Goal: Transaction & Acquisition: Purchase product/service

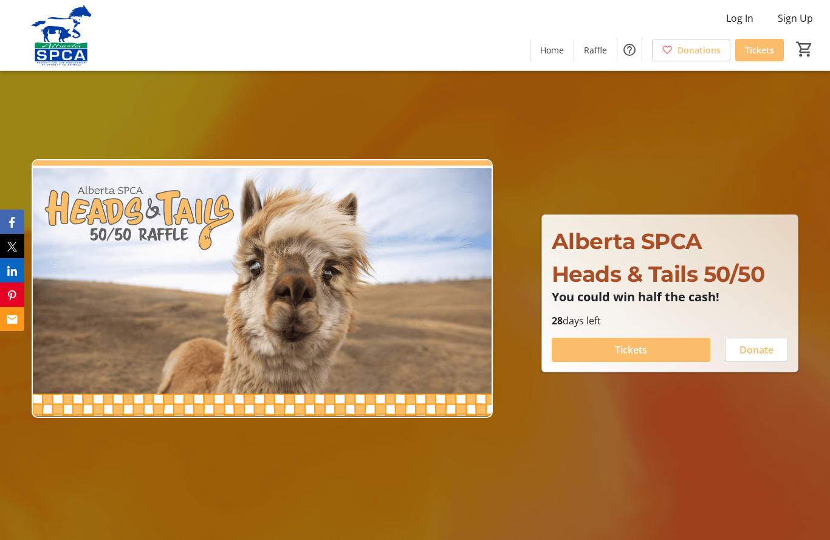
click at [649, 359] on span at bounding box center [631, 349] width 159 height 29
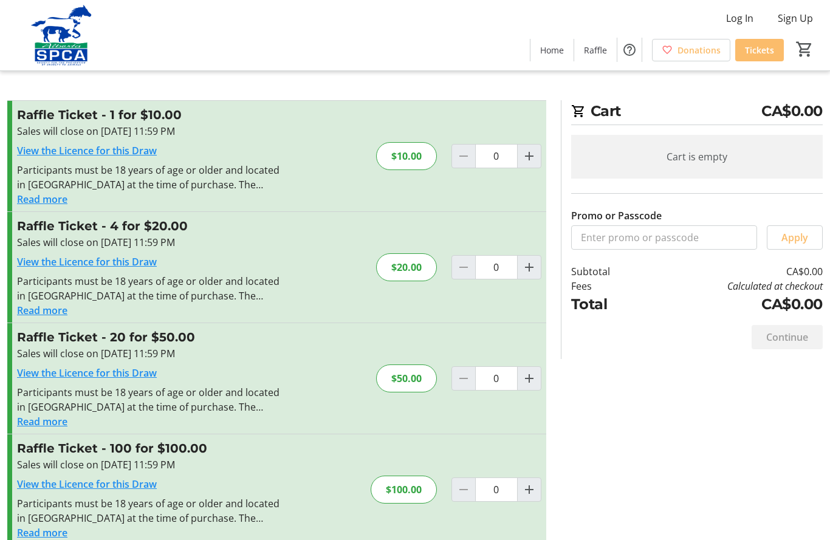
click at [534, 377] on mat-icon "Increment by one" at bounding box center [529, 378] width 15 height 15
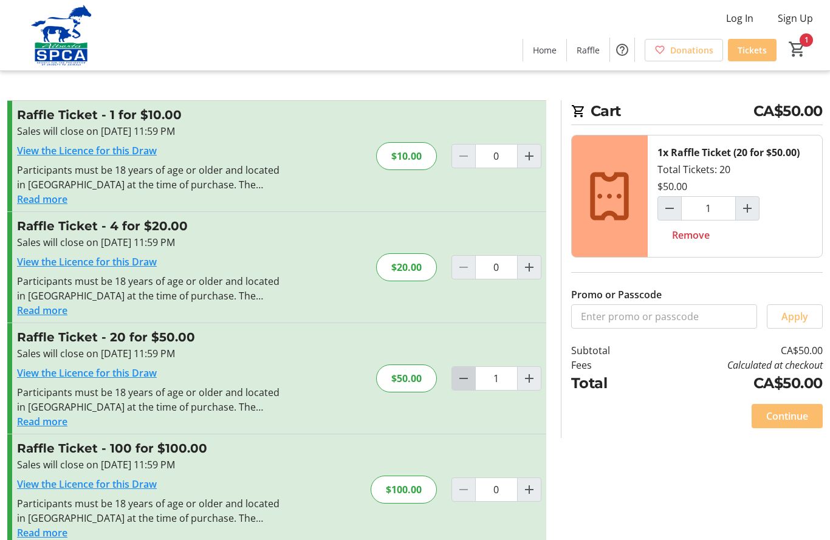
click at [473, 384] on span "Decrement by one" at bounding box center [463, 378] width 23 height 23
type input "0"
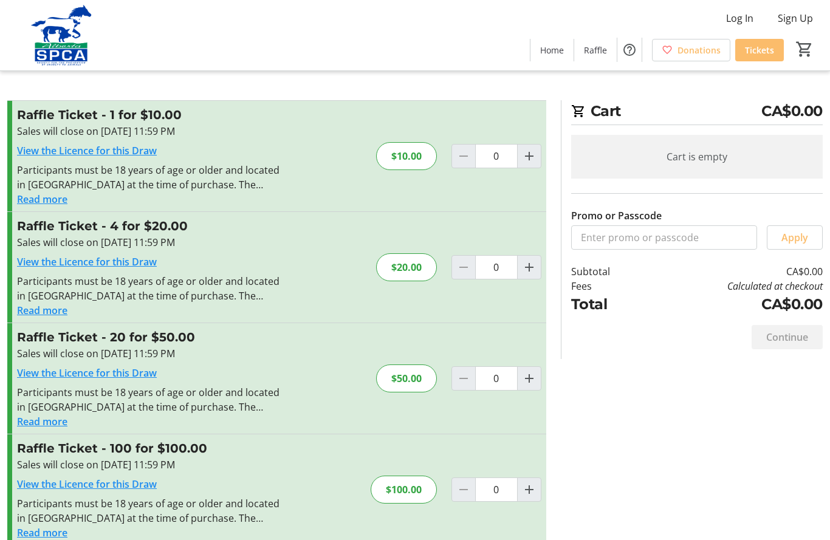
click at [540, 484] on span "Increment by one" at bounding box center [529, 489] width 23 height 23
type input "1"
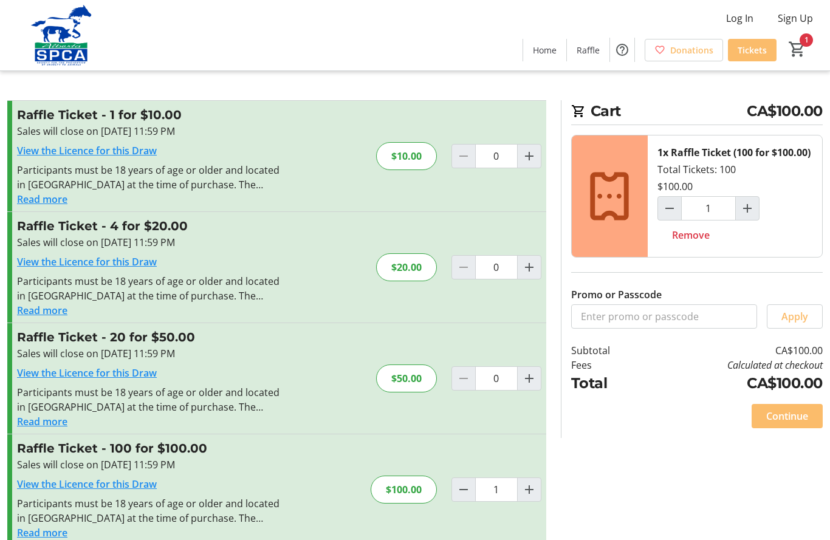
click at [811, 431] on span at bounding box center [787, 416] width 71 height 29
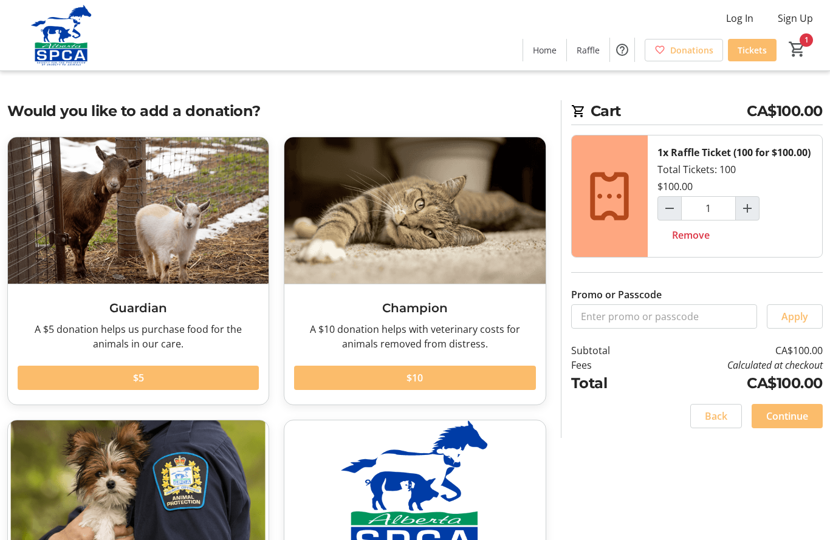
click at [798, 424] on span "Continue" at bounding box center [787, 416] width 42 height 15
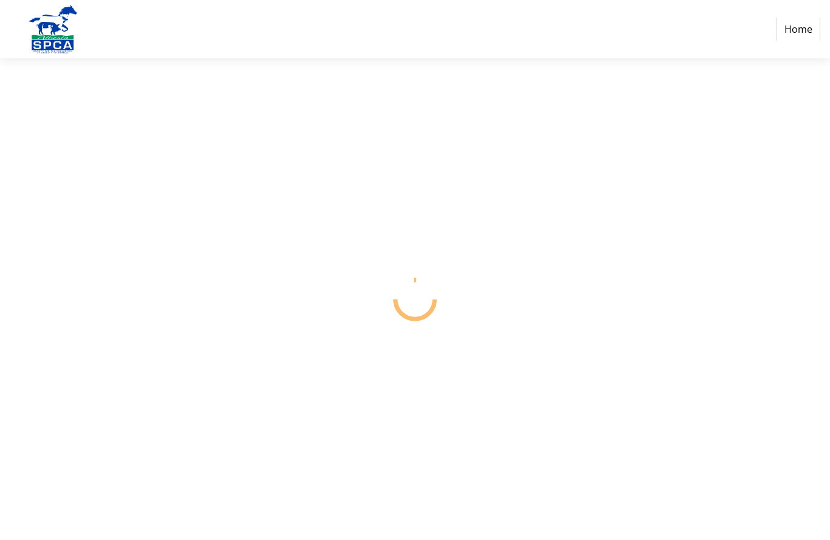
select select "CA"
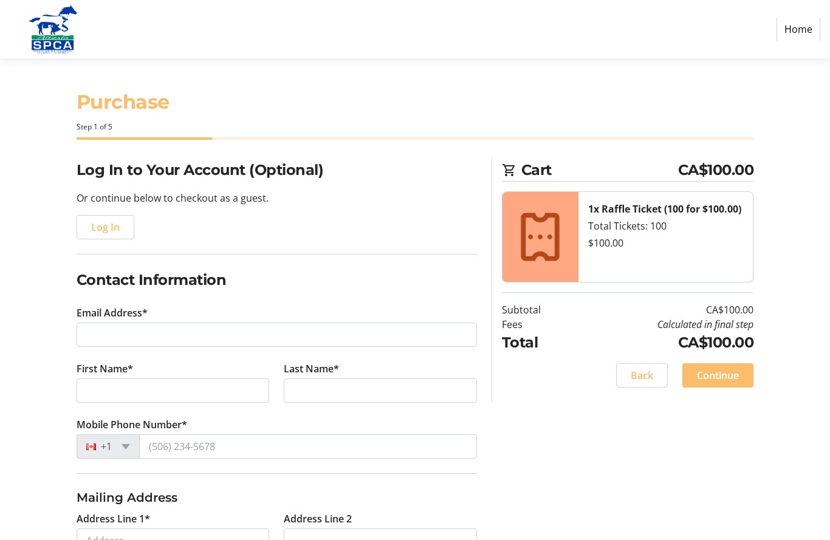
click at [214, 311] on tr-form-field "Email Address*" at bounding box center [277, 334] width 400 height 56
click at [140, 312] on label "Email Address*" at bounding box center [112, 313] width 71 height 15
click at [140, 323] on input "Email Address*" at bounding box center [277, 335] width 400 height 24
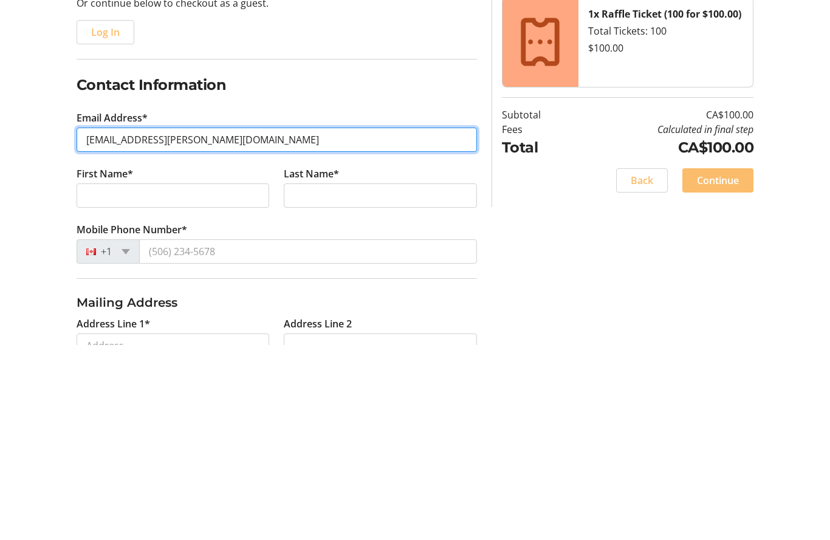
type input "[EMAIL_ADDRESS][PERSON_NAME][DOMAIN_NAME]"
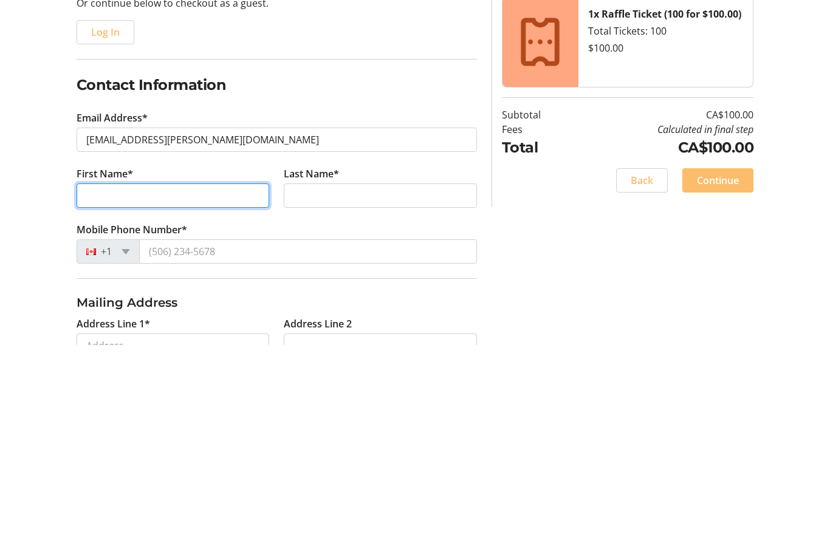
click at [132, 379] on input "First Name*" at bounding box center [173, 391] width 193 height 24
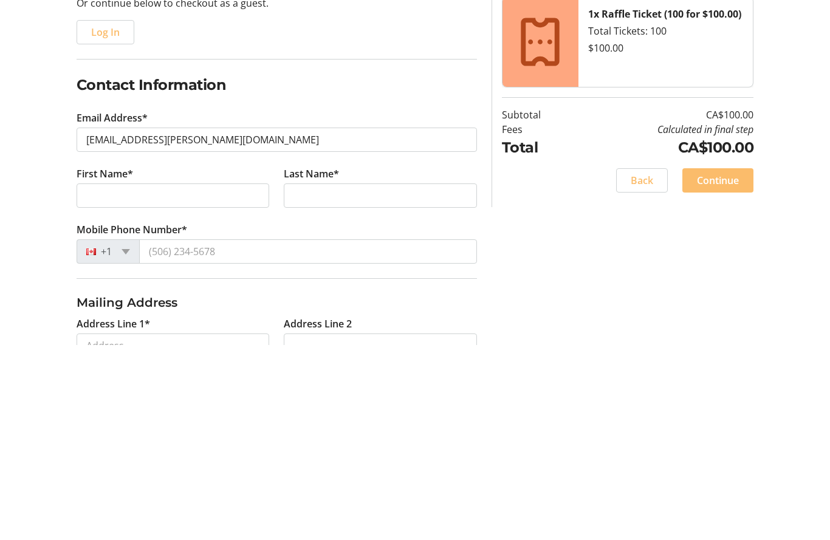
scroll to position [195, 0]
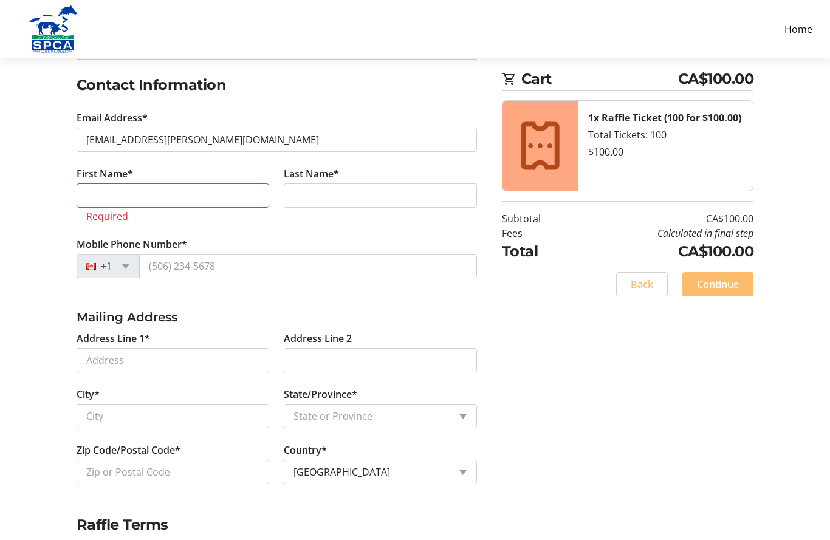
type input "[PERSON_NAME]"
type input "[STREET_ADDRESS]"
select select "AB"
type input "Pungor"
type input "[GEOGRAPHIC_DATA]"
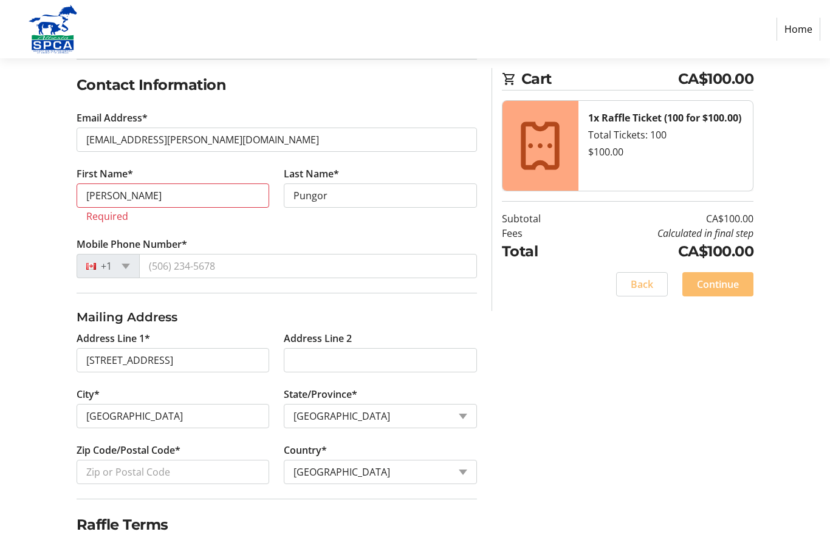
type input "[PHONE_NUMBER]"
type input "T2C 5T6"
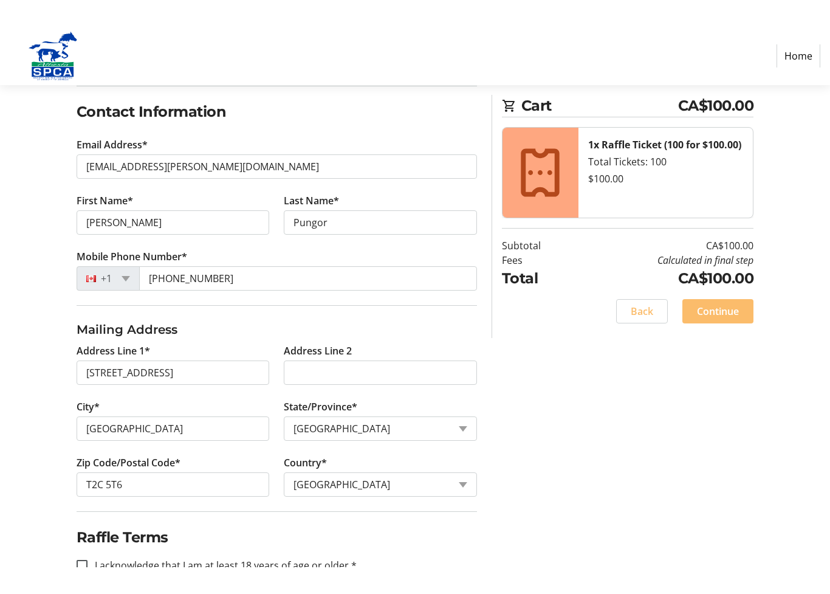
scroll to position [176, 0]
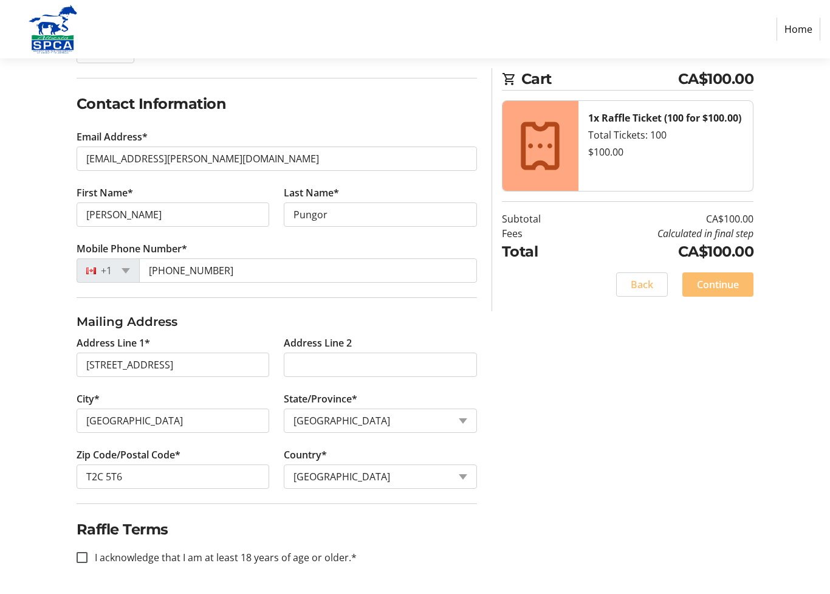
click at [100, 540] on label "I acknowledge that I am at least 18 years of age or older.*" at bounding box center [222, 557] width 269 height 15
click at [88, 540] on input "I acknowledge that I am at least 18 years of age or older.*" at bounding box center [82, 557] width 11 height 11
checkbox input "true"
click at [735, 288] on span "Continue" at bounding box center [718, 284] width 42 height 15
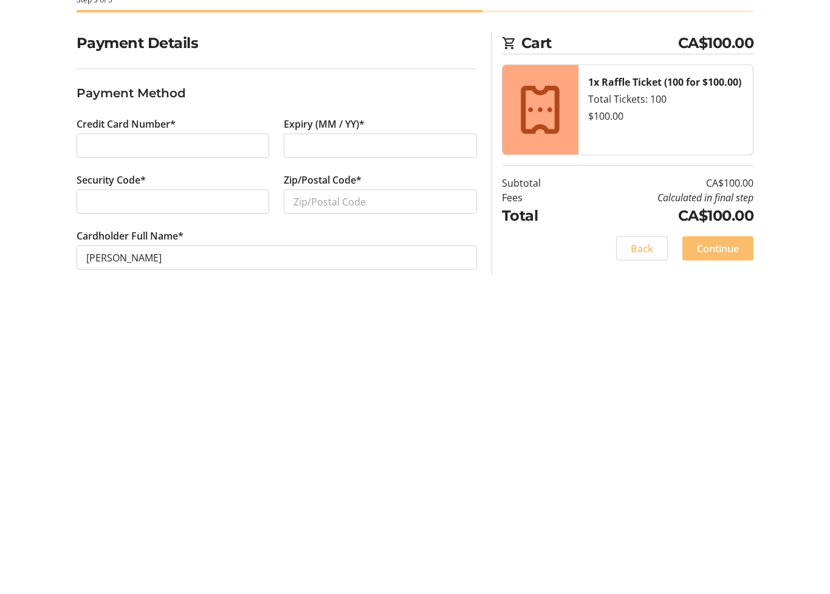
click at [148, 317] on div at bounding box center [173, 329] width 193 height 24
click at [383, 317] on input "Zip/Postal Code*" at bounding box center [380, 329] width 193 height 24
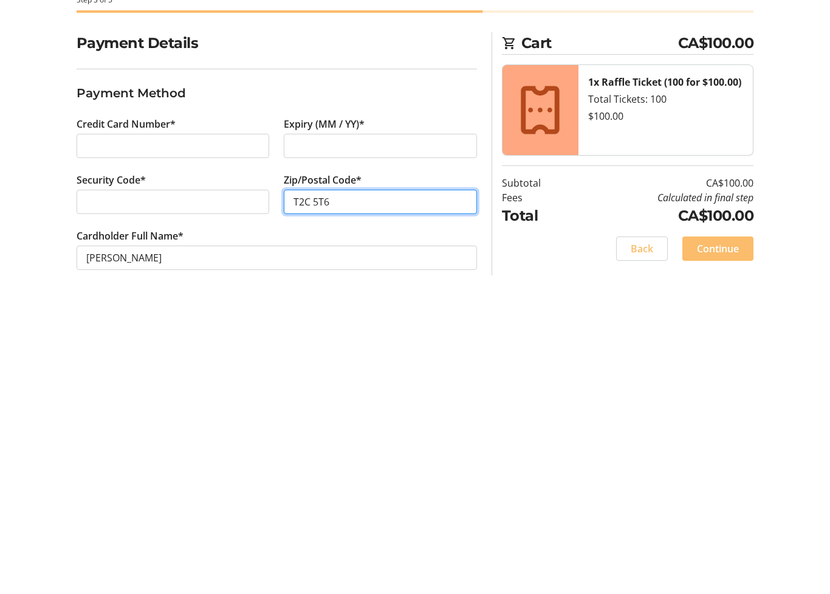
type input "T2C 5T6"
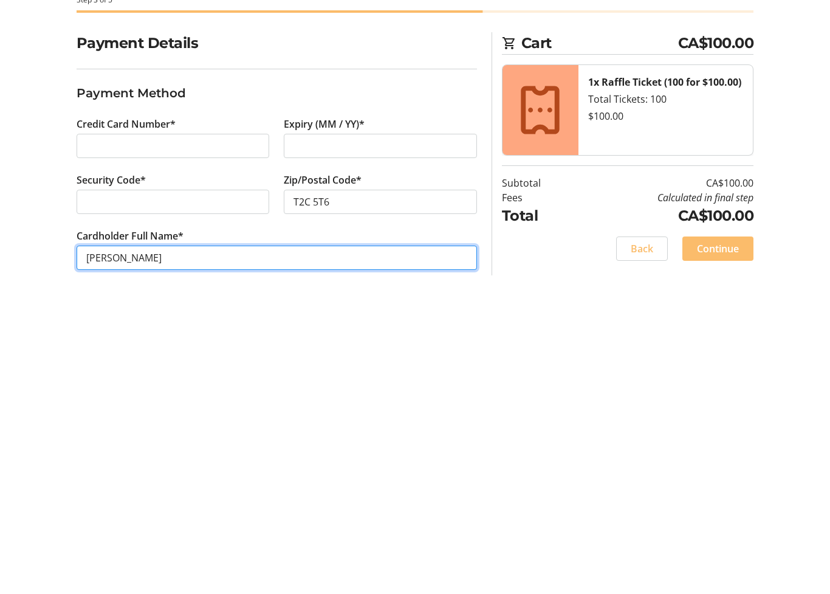
click at [127, 372] on input "[PERSON_NAME]" at bounding box center [277, 384] width 400 height 24
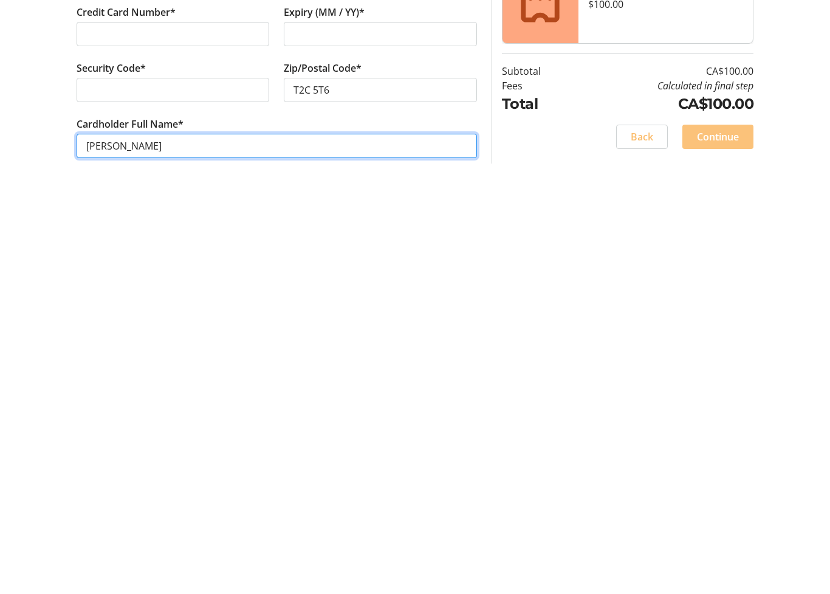
type input "[PERSON_NAME]"
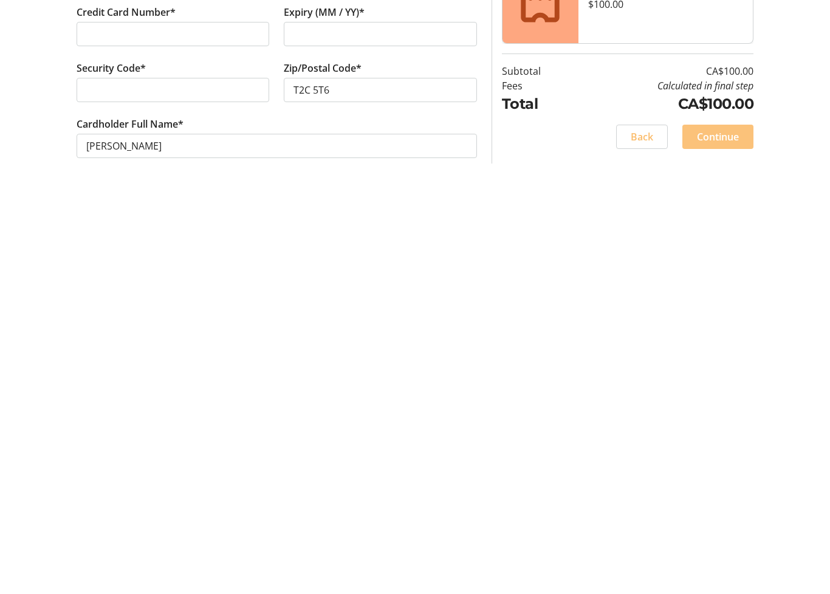
click at [727, 368] on span "Continue" at bounding box center [718, 375] width 42 height 15
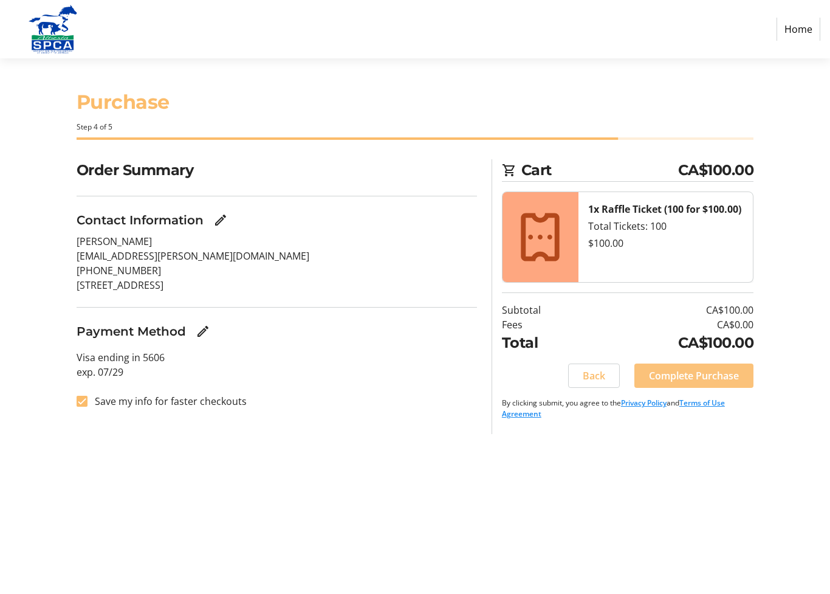
click at [723, 380] on span "Complete Purchase" at bounding box center [694, 375] width 90 height 15
